Goal: Task Accomplishment & Management: Use online tool/utility

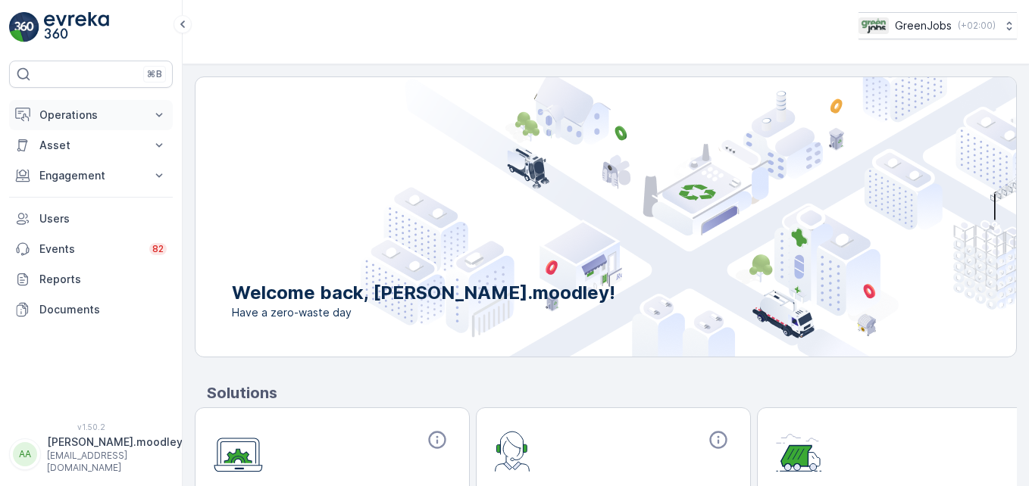
click at [163, 117] on icon at bounding box center [158, 115] width 15 height 15
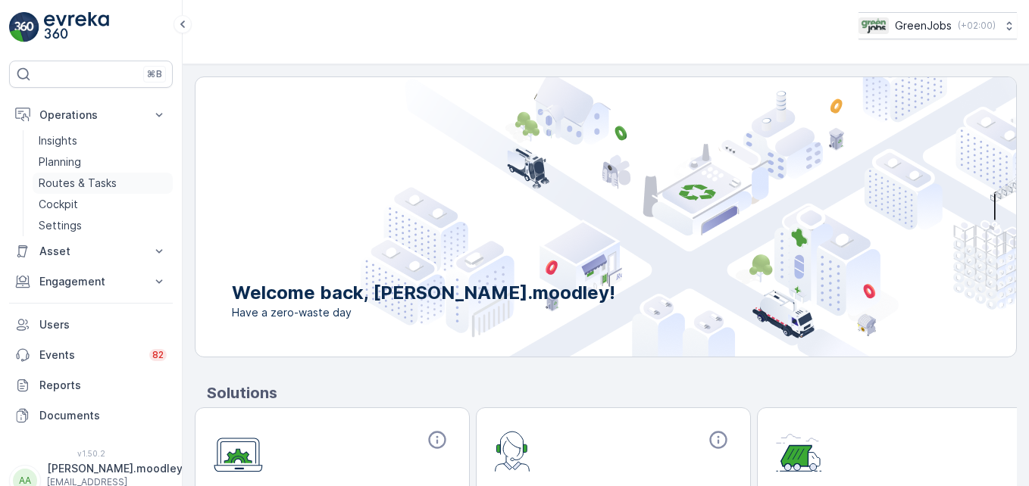
click at [102, 183] on p "Routes & Tasks" at bounding box center [78, 183] width 78 height 15
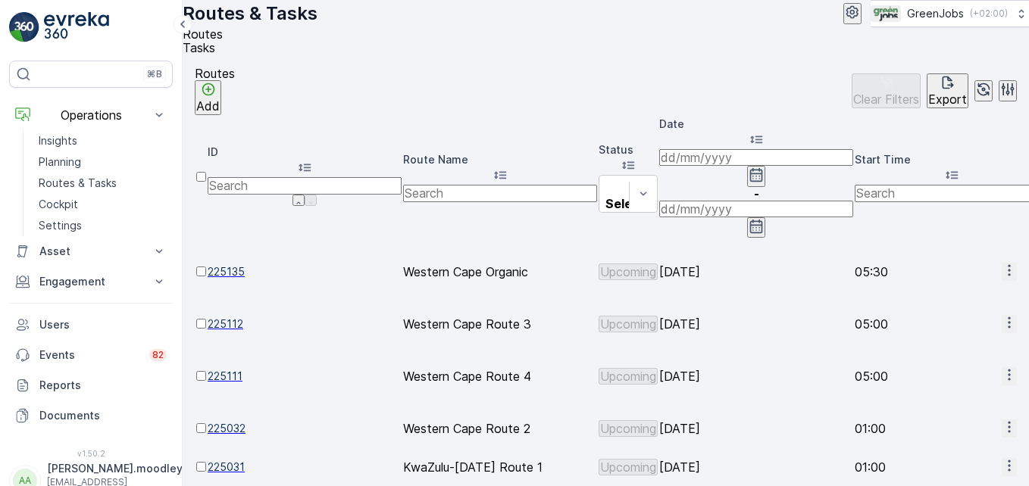
click at [735, 370] on icon "button" at bounding box center [1008, 375] width 2 height 11
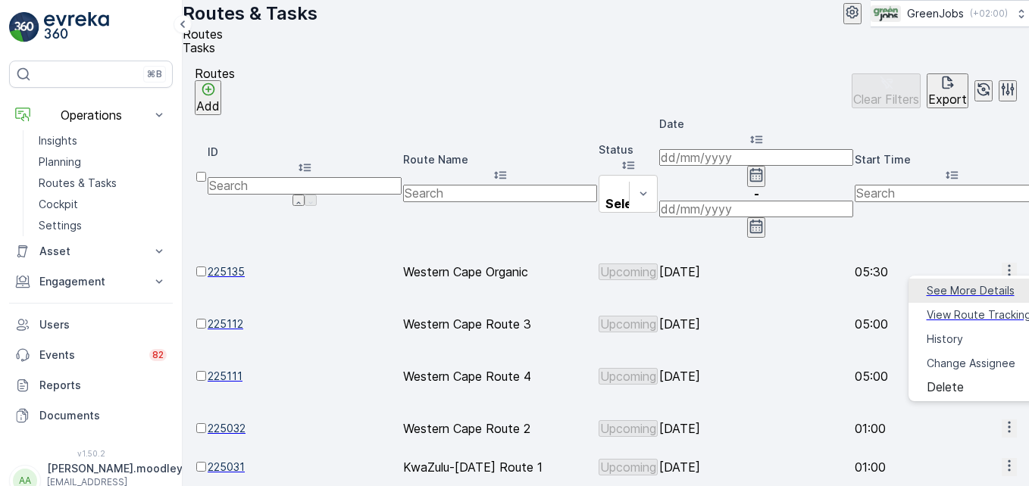
click at [735, 289] on span "See More Details" at bounding box center [970, 290] width 88 height 15
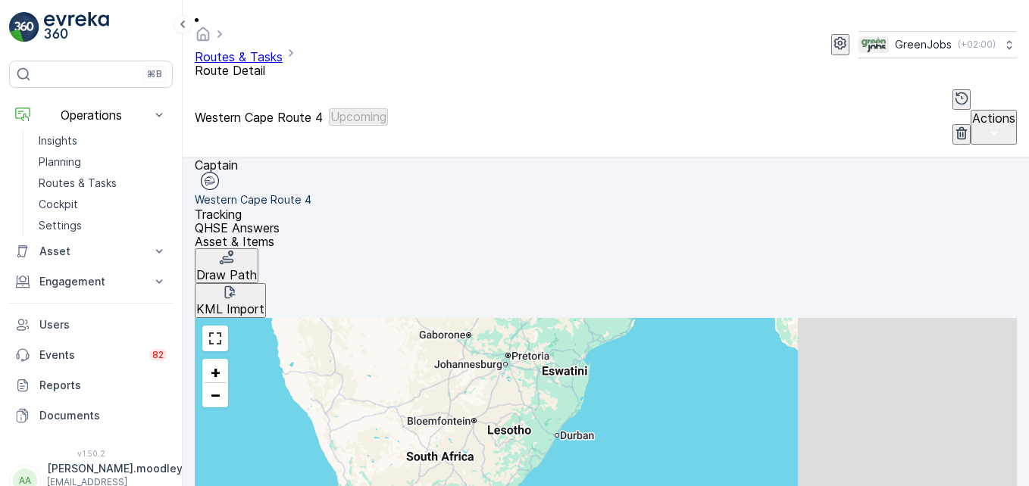
scroll to position [348, 0]
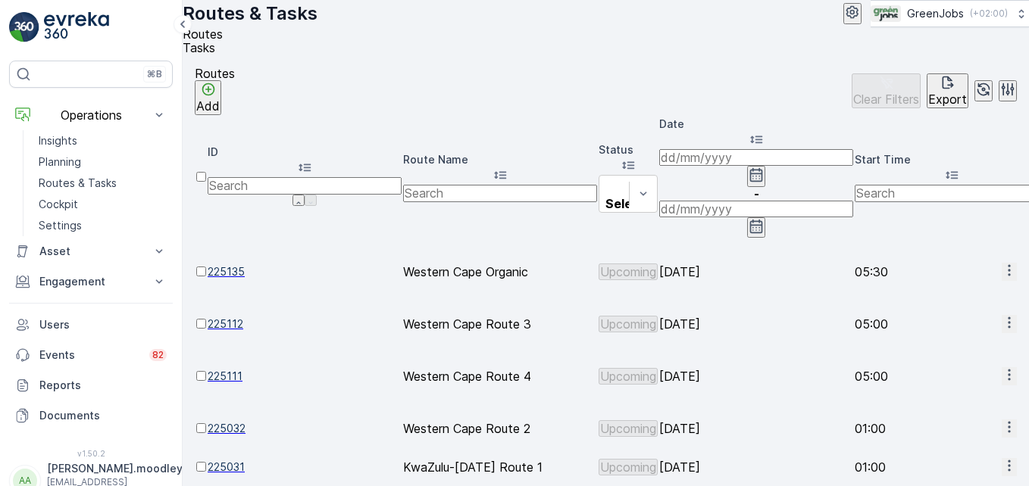
click at [735, 315] on icon "button" at bounding box center [1008, 322] width 15 height 15
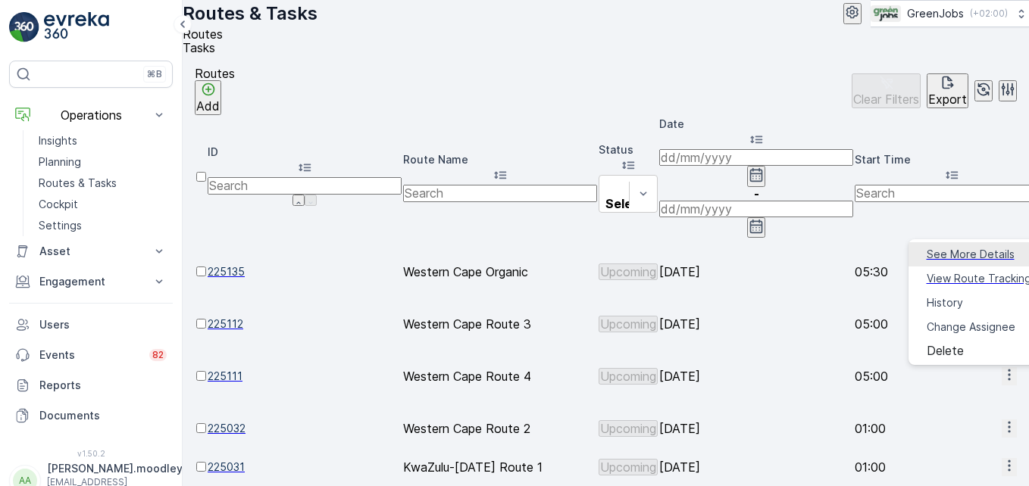
click at [735, 254] on span "See More Details" at bounding box center [970, 254] width 88 height 15
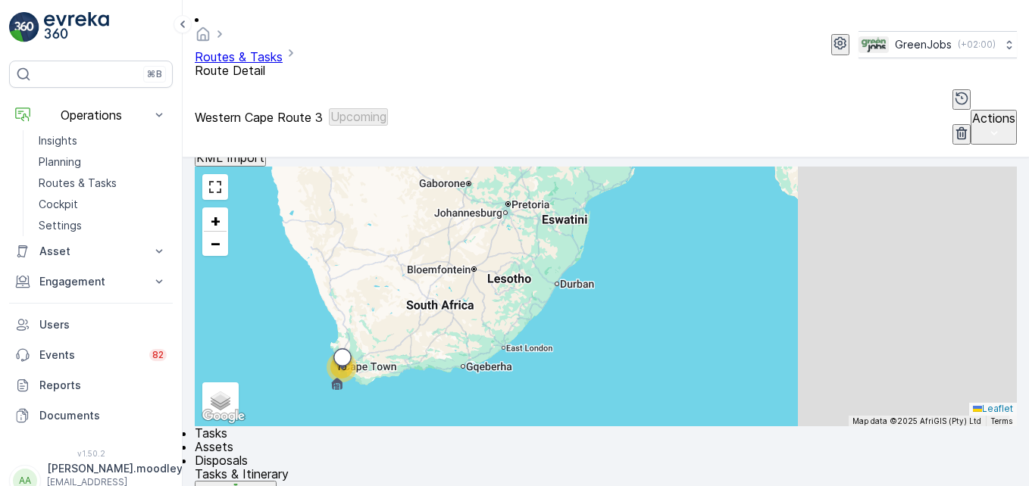
scroll to position [452, 0]
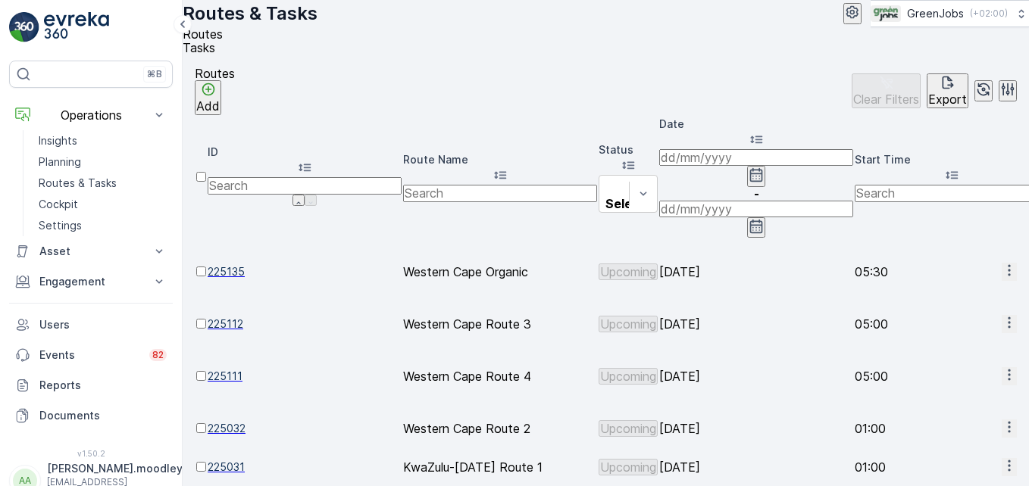
click at [735, 420] on icon "button" at bounding box center [1008, 427] width 15 height 15
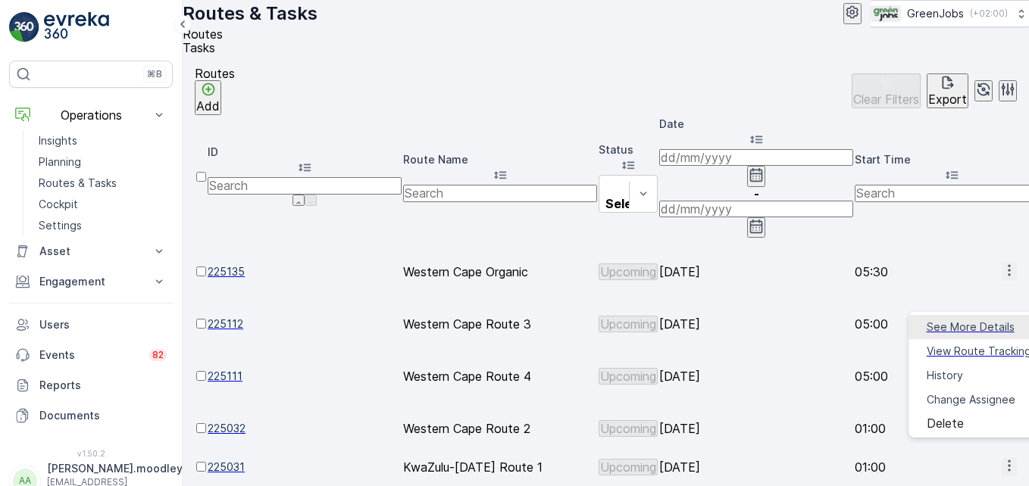
click at [735, 322] on span "See More Details" at bounding box center [970, 327] width 88 height 15
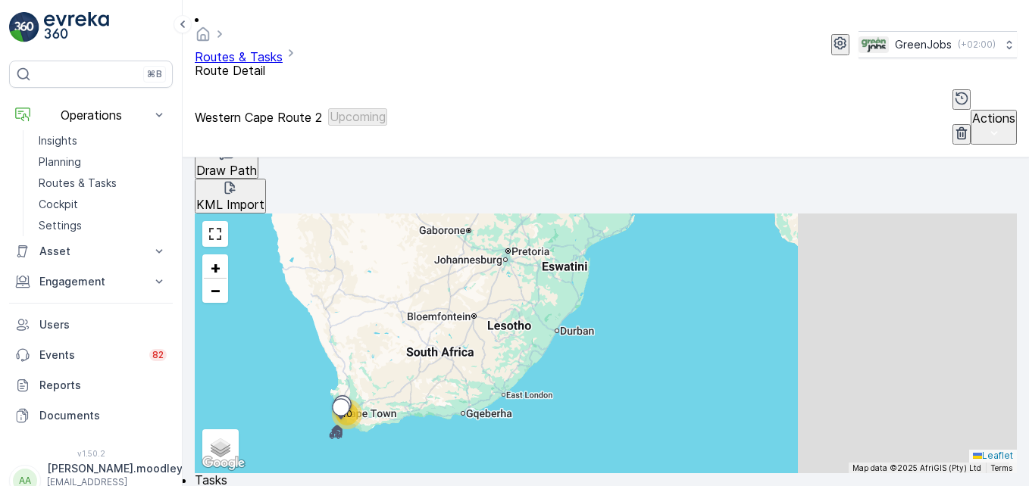
scroll to position [397, 0]
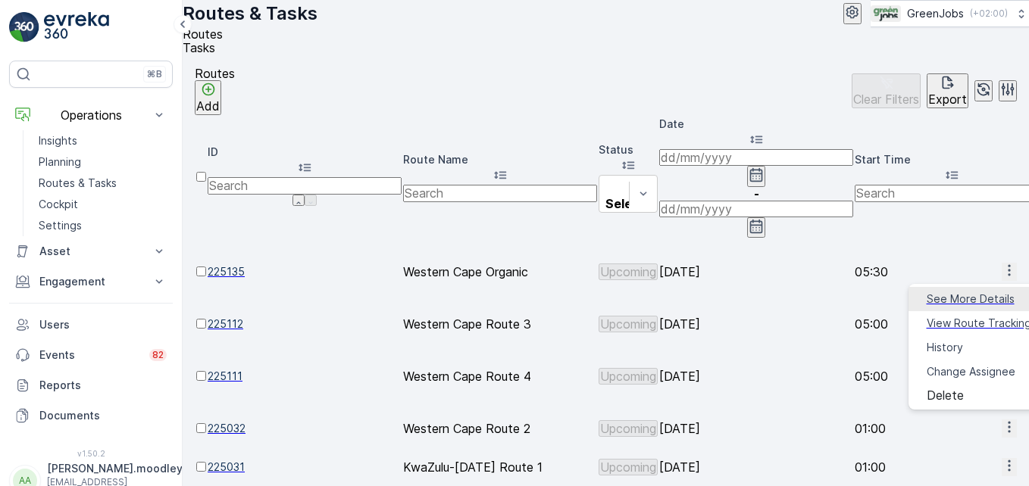
click at [735, 294] on span "See More Details" at bounding box center [970, 299] width 88 height 15
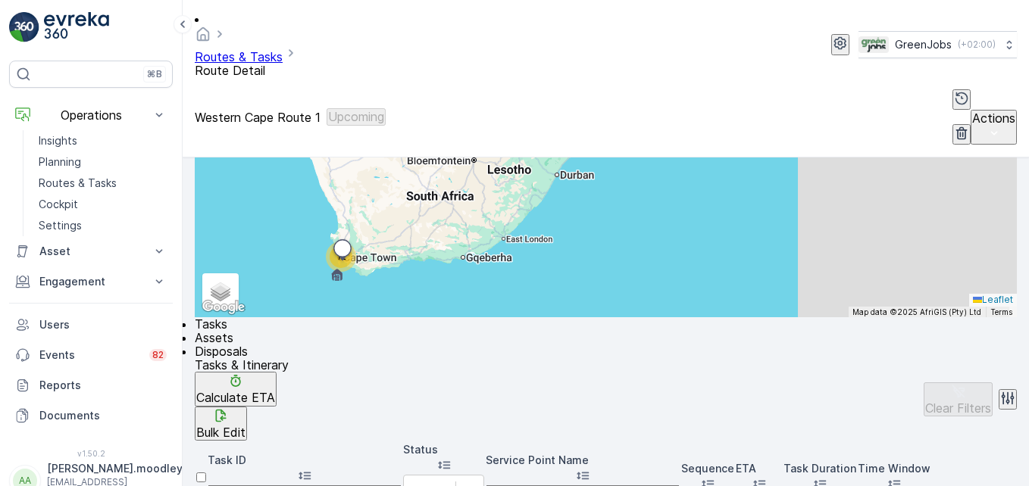
scroll to position [561, 0]
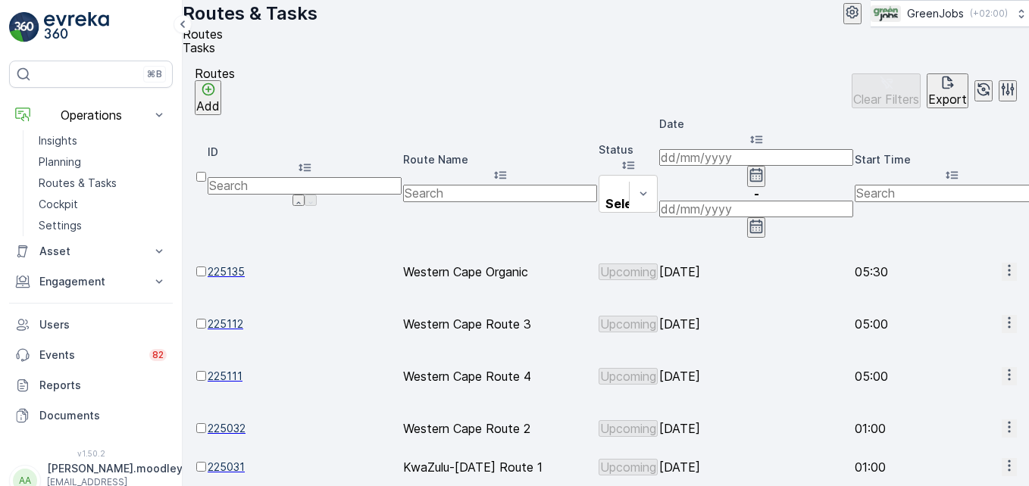
click at [719, 162] on input at bounding box center [756, 157] width 194 height 17
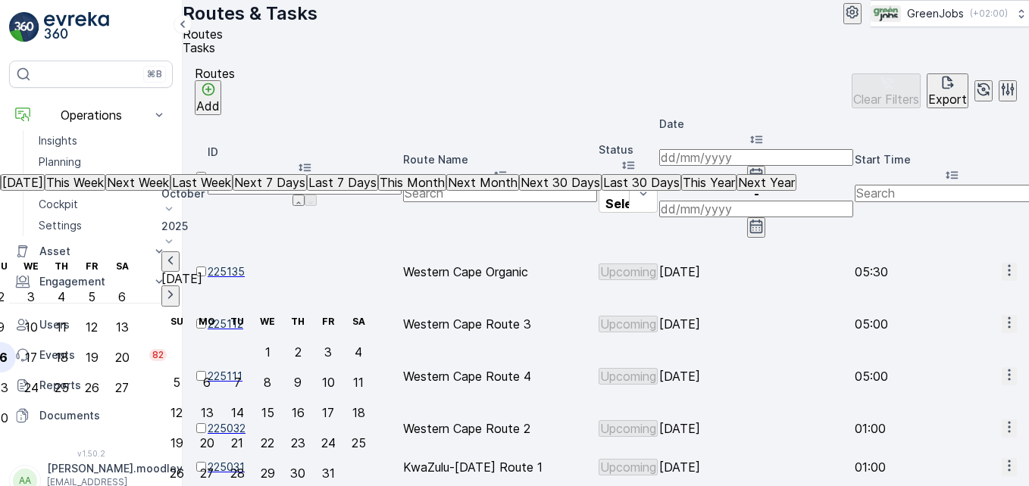
click at [8, 351] on div "16" at bounding box center [1, 358] width 14 height 14
type input "[DATE]"
click at [8, 351] on div "16" at bounding box center [1, 358] width 14 height 14
type input "[DATE]"
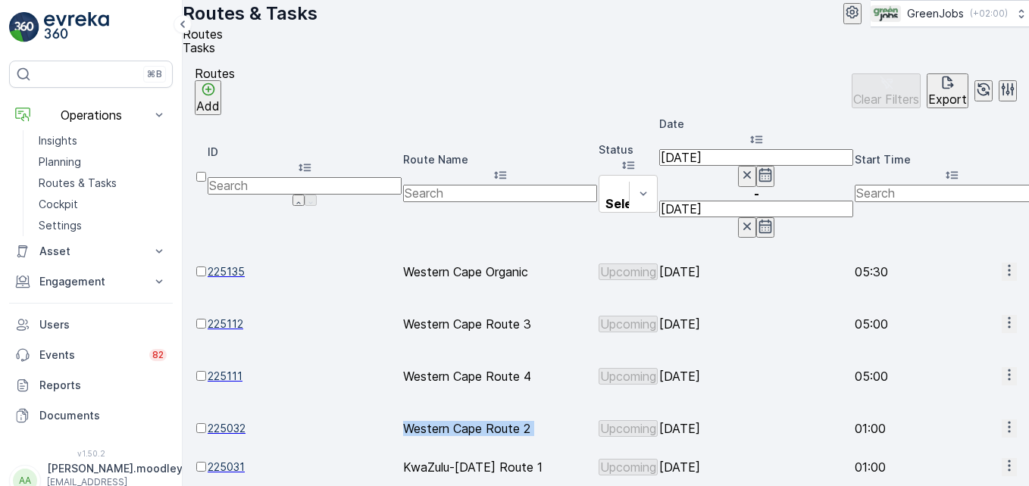
click at [445, 410] on td "Western Cape Route 2" at bounding box center [500, 428] width 194 height 37
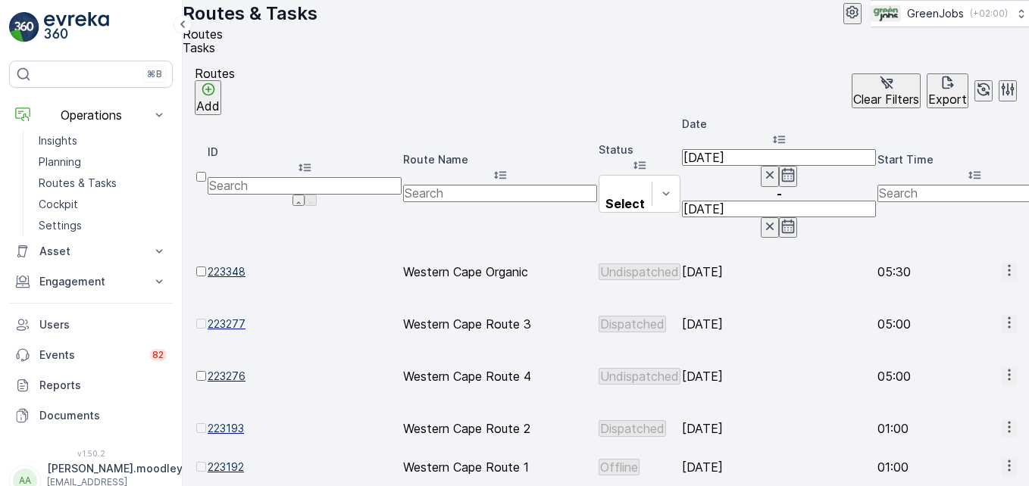
click at [735, 315] on icon "button" at bounding box center [1008, 322] width 15 height 15
click at [735, 250] on span "See More Details" at bounding box center [970, 254] width 88 height 15
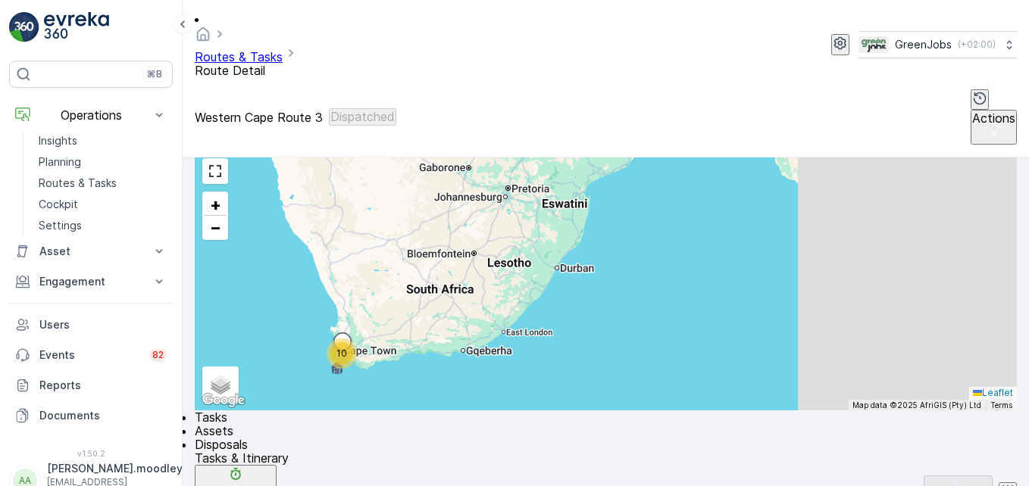
scroll to position [0, 320]
click at [72, 162] on p "Planning" at bounding box center [60, 162] width 42 height 15
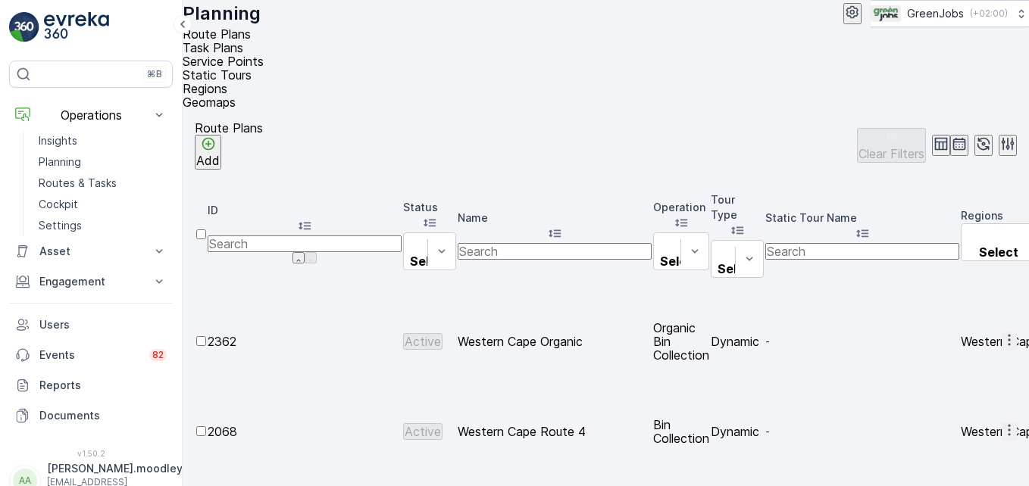
click at [264, 55] on span "Service Points" at bounding box center [223, 61] width 81 height 15
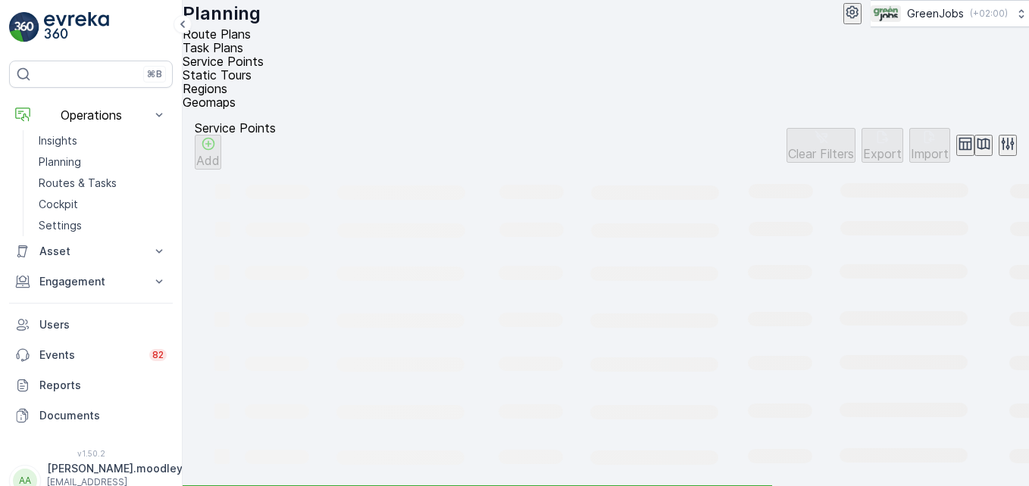
click at [264, 55] on span "Service Points" at bounding box center [223, 61] width 81 height 15
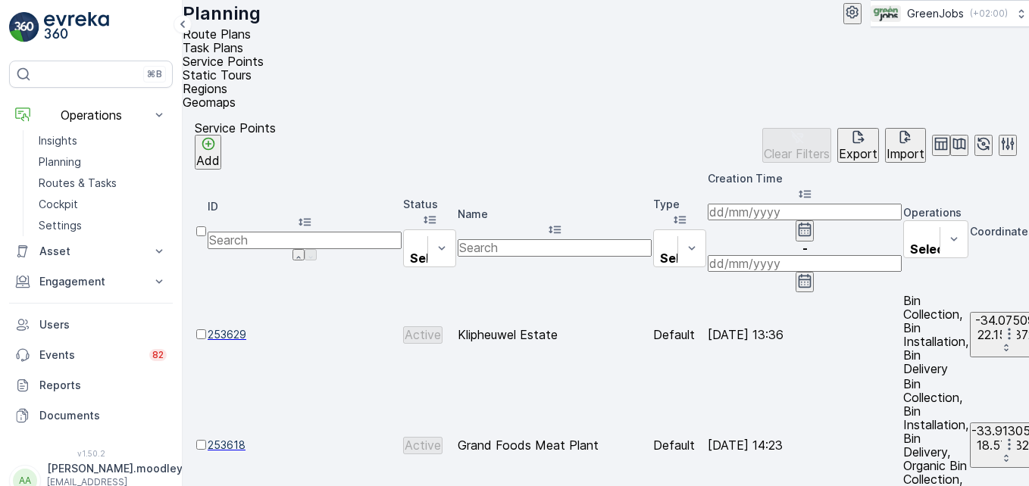
click at [576, 239] on input "text" at bounding box center [554, 247] width 194 height 17
type input "[PERSON_NAME]"
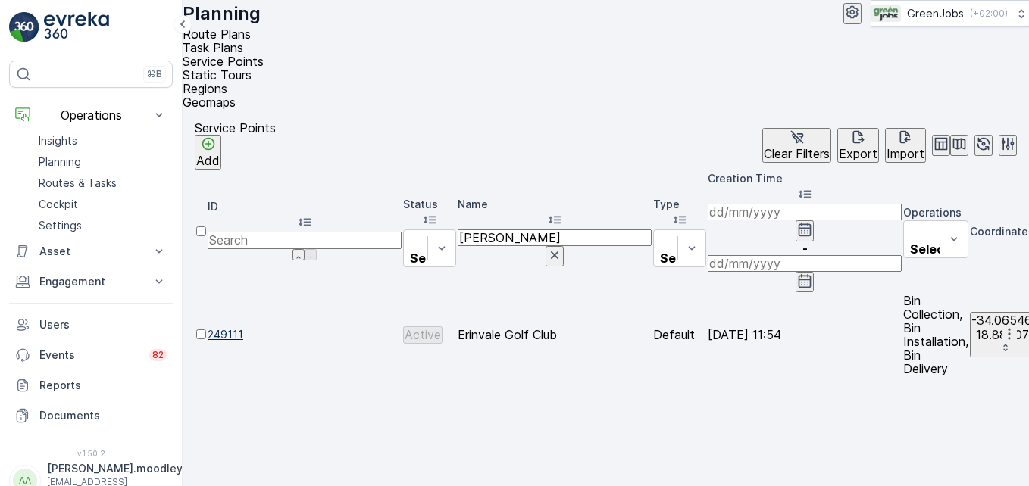
click at [735, 326] on icon "button" at bounding box center [1008, 333] width 15 height 15
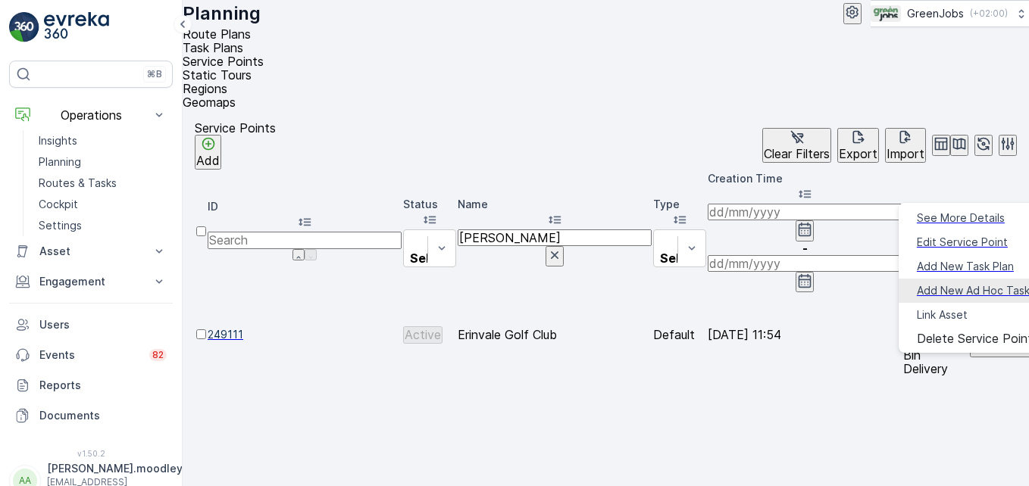
click at [735, 283] on span "Add New Ad Hoc Task" at bounding box center [972, 290] width 113 height 15
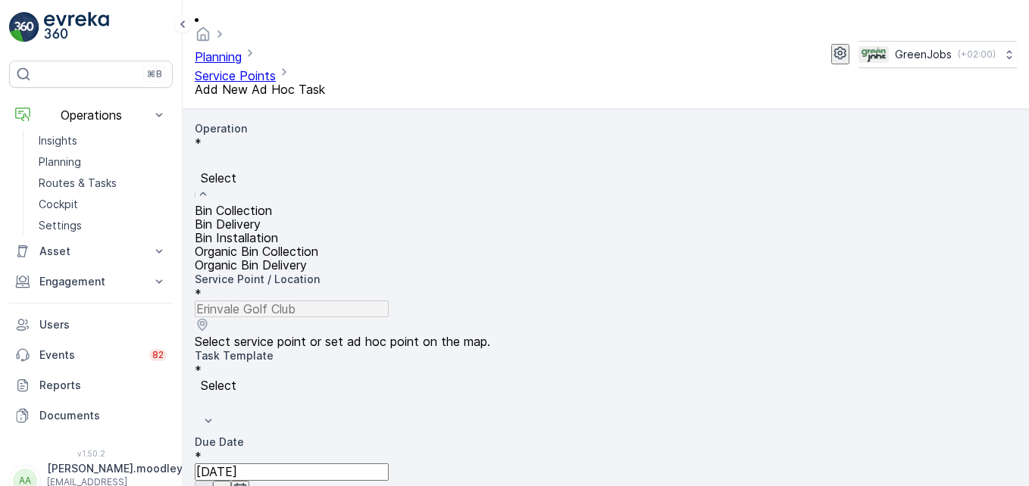
click at [272, 203] on span "Bin Collection" at bounding box center [233, 210] width 77 height 15
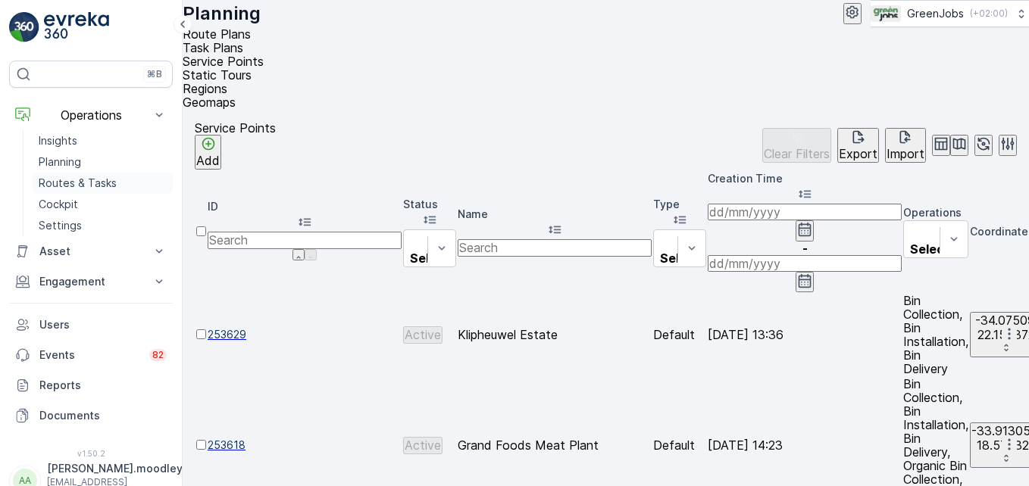
click at [74, 180] on p "Routes & Tasks" at bounding box center [78, 183] width 78 height 15
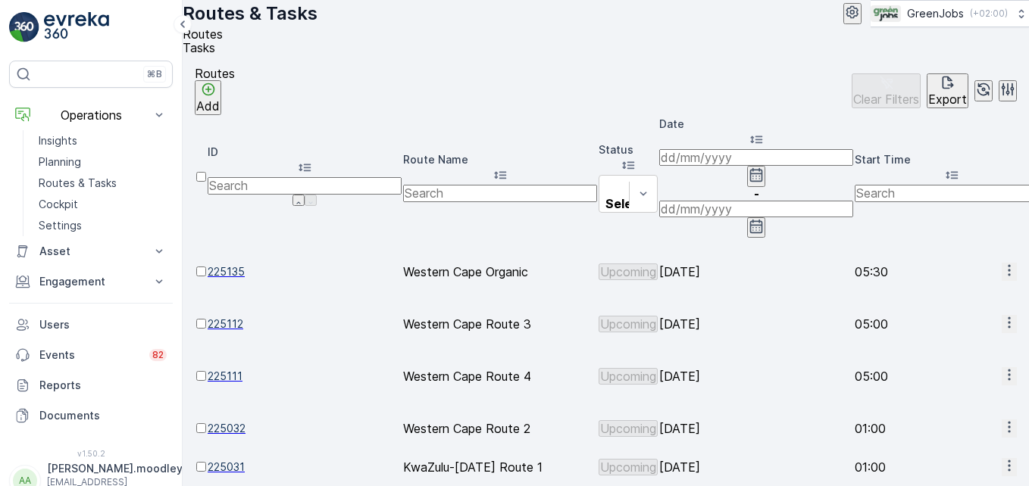
click at [704, 163] on input at bounding box center [756, 157] width 194 height 17
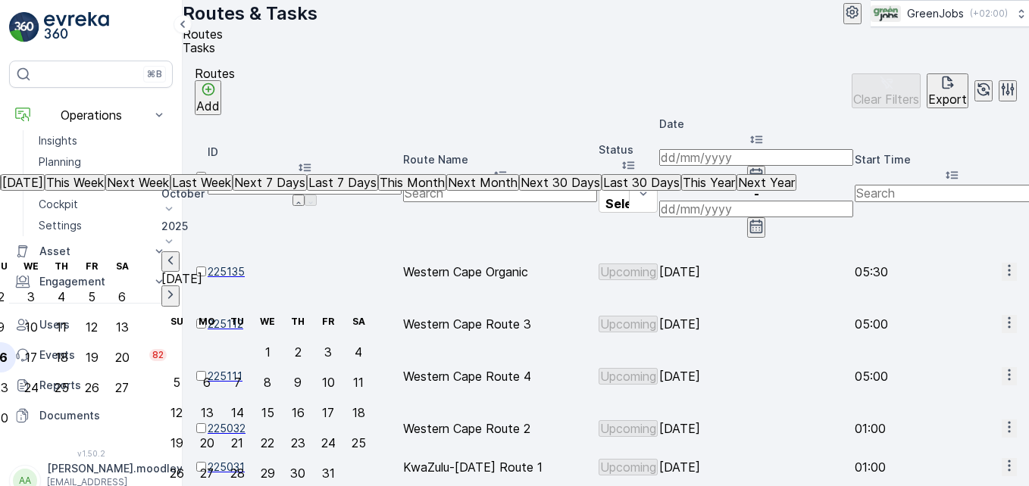
click at [8, 351] on div "16" at bounding box center [1, 358] width 14 height 14
type input "[DATE]"
click at [8, 351] on div "16" at bounding box center [1, 358] width 14 height 14
type input "[DATE]"
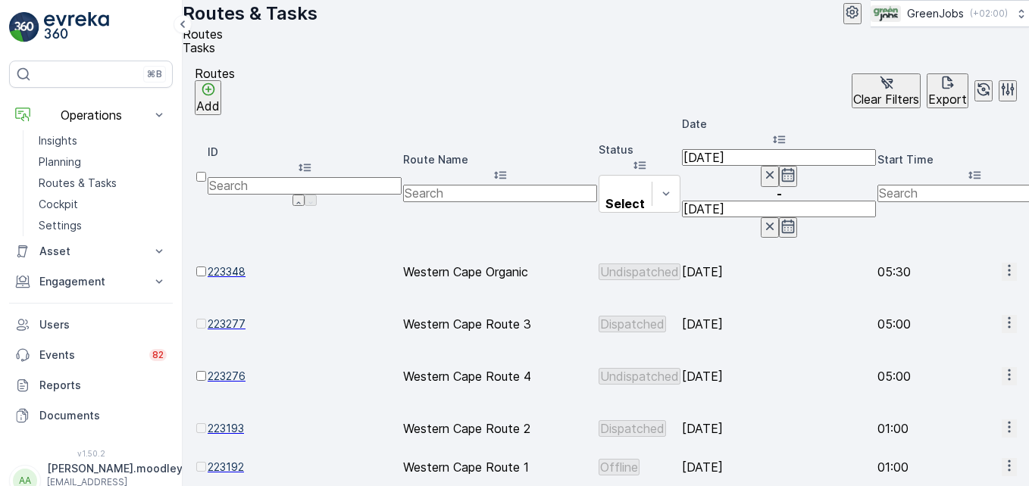
click at [735, 315] on icon "button" at bounding box center [1008, 322] width 15 height 15
click at [735, 249] on span "See More Details" at bounding box center [970, 254] width 88 height 15
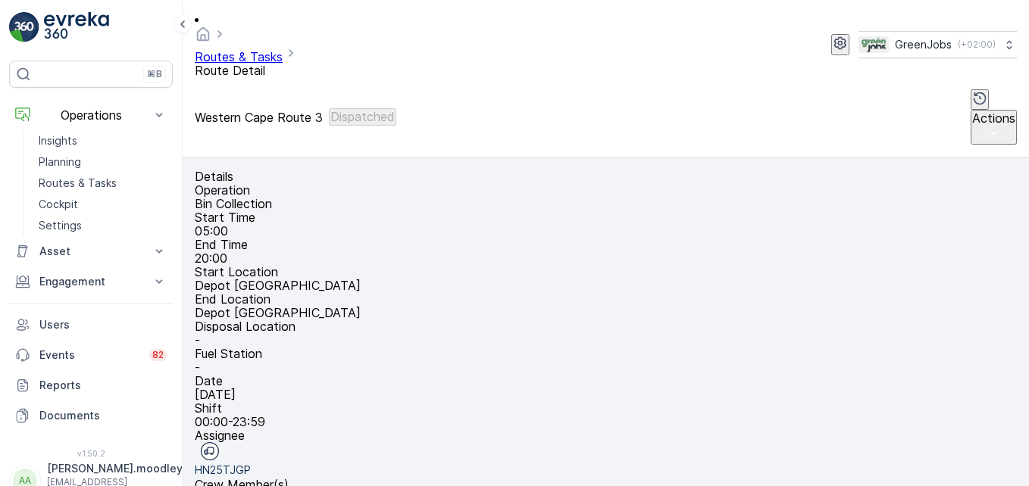
click at [735, 416] on div "Details Operation Bin Collection Start Time 05:00 End Time 20:00 Start Location…" at bounding box center [606, 322] width 846 height 329
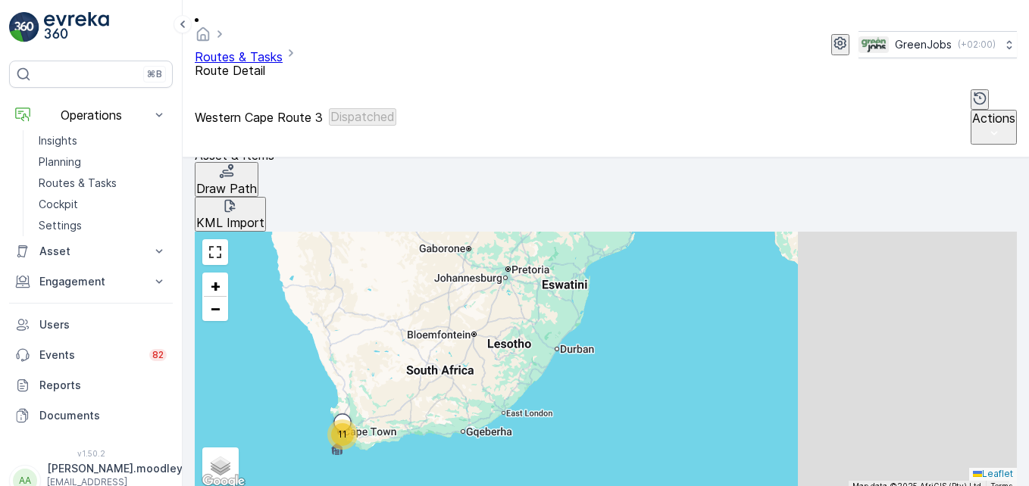
scroll to position [381, 0]
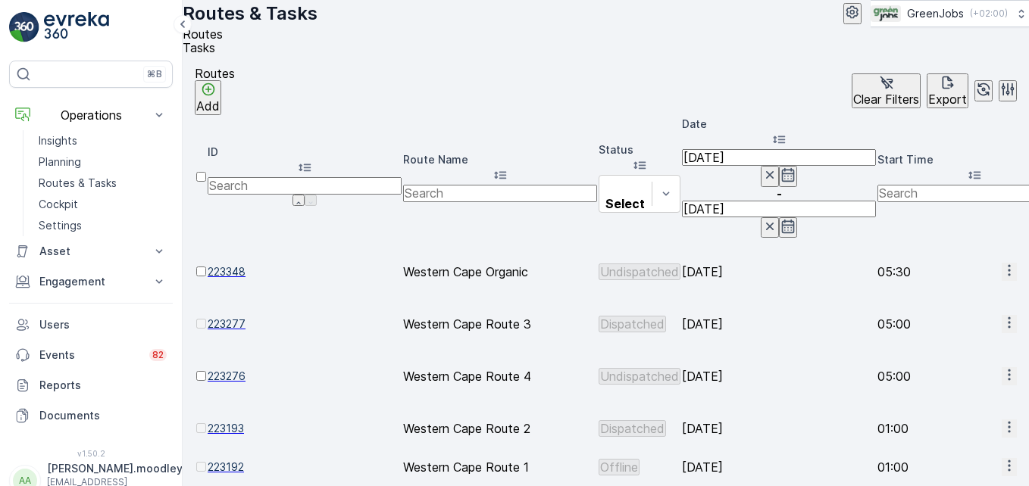
click at [730, 158] on input "[DATE]" at bounding box center [779, 157] width 194 height 17
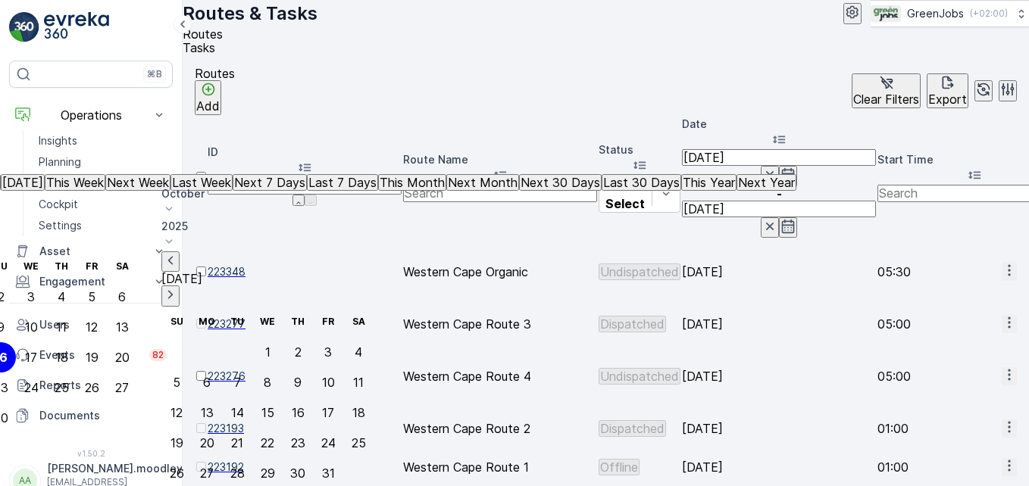
type input "[DATE]"
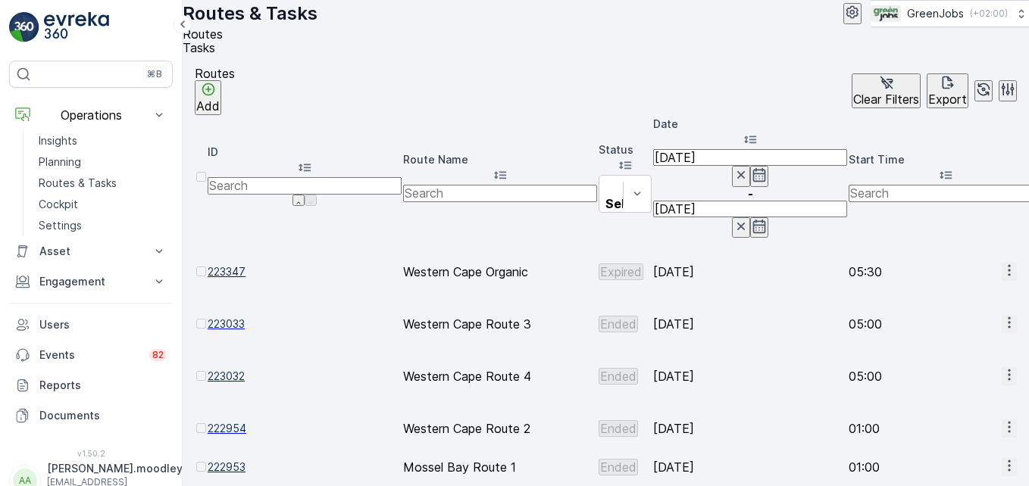
click at [735, 420] on icon "button" at bounding box center [1008, 427] width 15 height 15
click at [735, 322] on span "See More Details" at bounding box center [970, 327] width 88 height 15
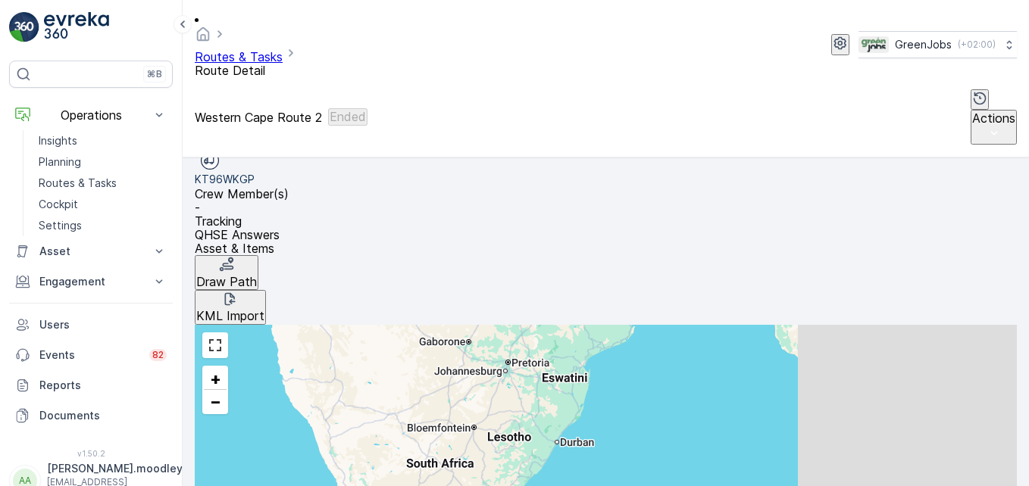
scroll to position [292, 0]
drag, startPoint x: 991, startPoint y: 382, endPoint x: 740, endPoint y: 377, distance: 251.5
drag, startPoint x: 740, startPoint y: 377, endPoint x: 878, endPoint y: 386, distance: 138.1
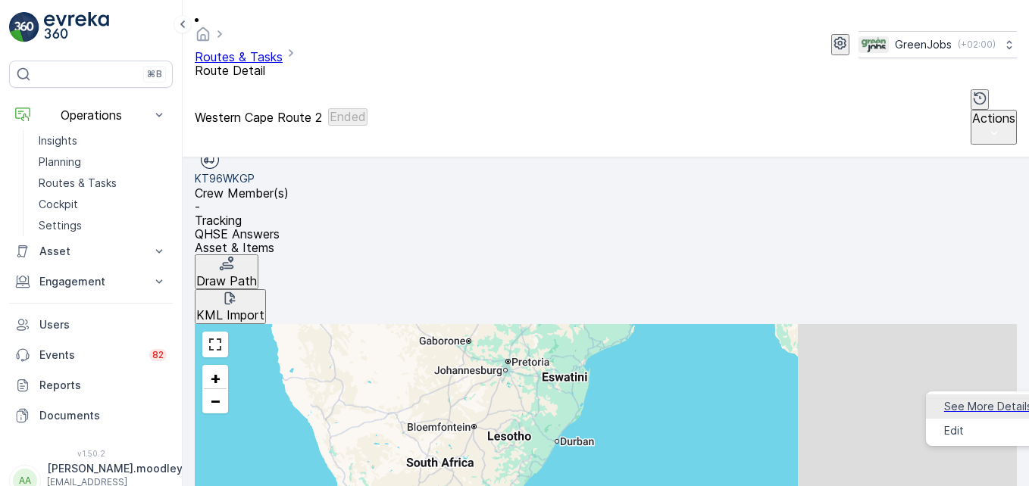
click at [735, 405] on span "See More Details" at bounding box center [988, 406] width 88 height 15
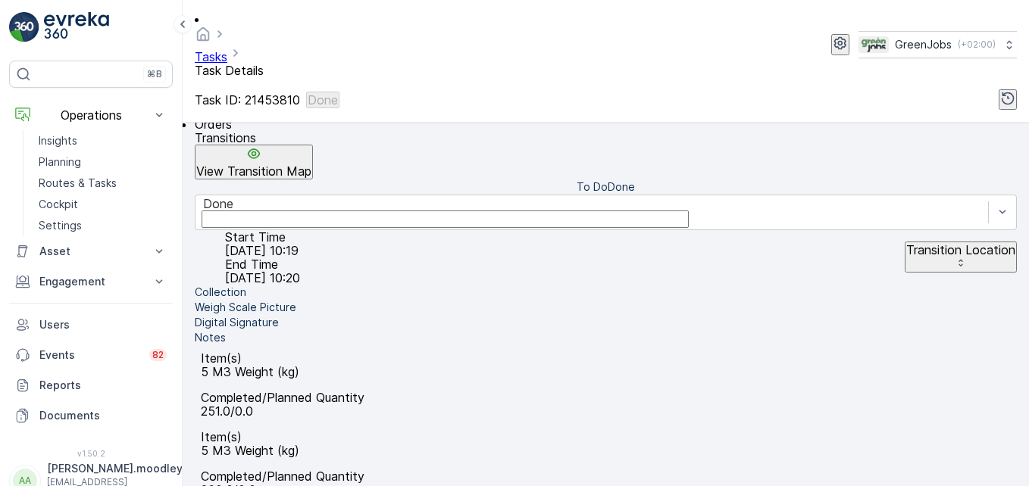
scroll to position [376, 0]
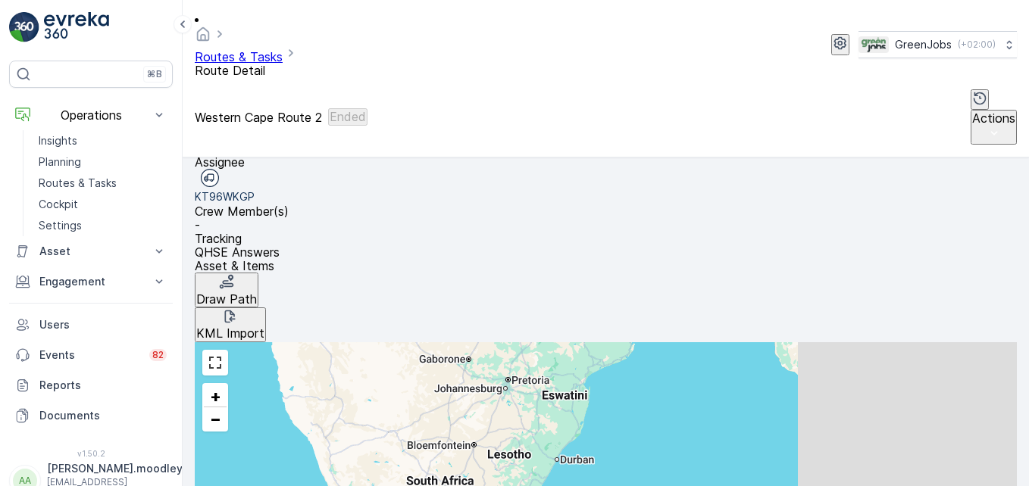
scroll to position [276, 0]
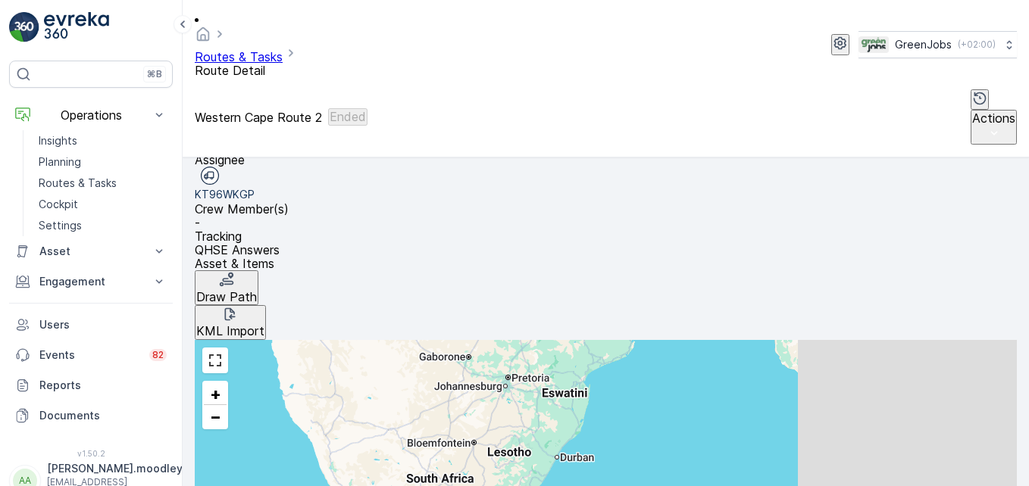
click at [735, 418] on span "See More Details" at bounding box center [988, 422] width 88 height 15
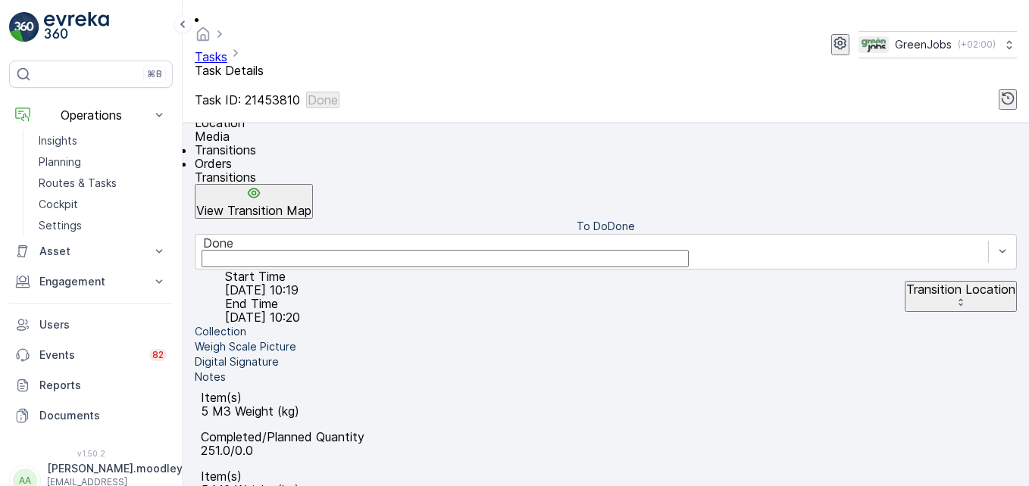
scroll to position [340, 0]
